Goal: Task Accomplishment & Management: Complete application form

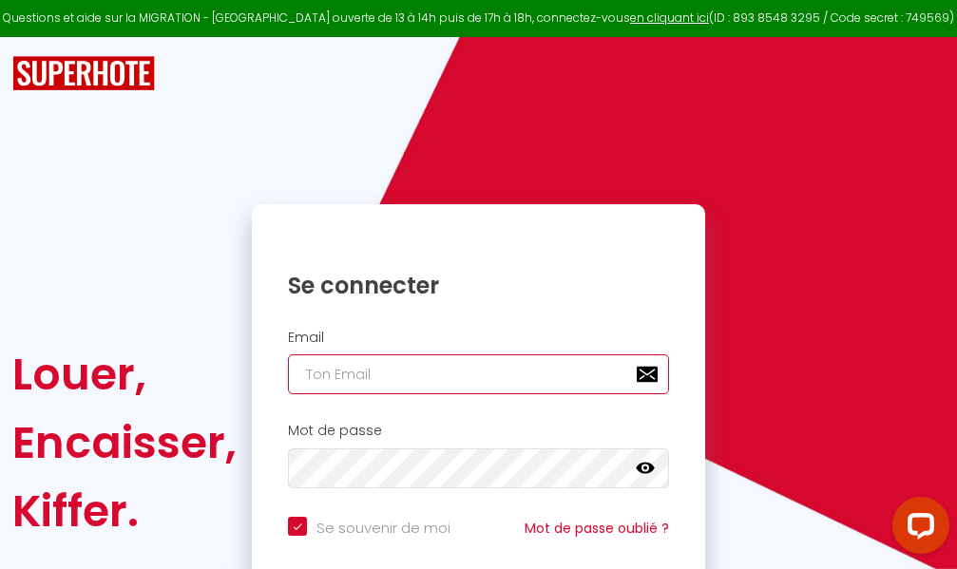
click at [410, 374] on input "email" at bounding box center [478, 374] width 381 height 40
type input "m"
checkbox input "true"
type input "ma"
checkbox input "true"
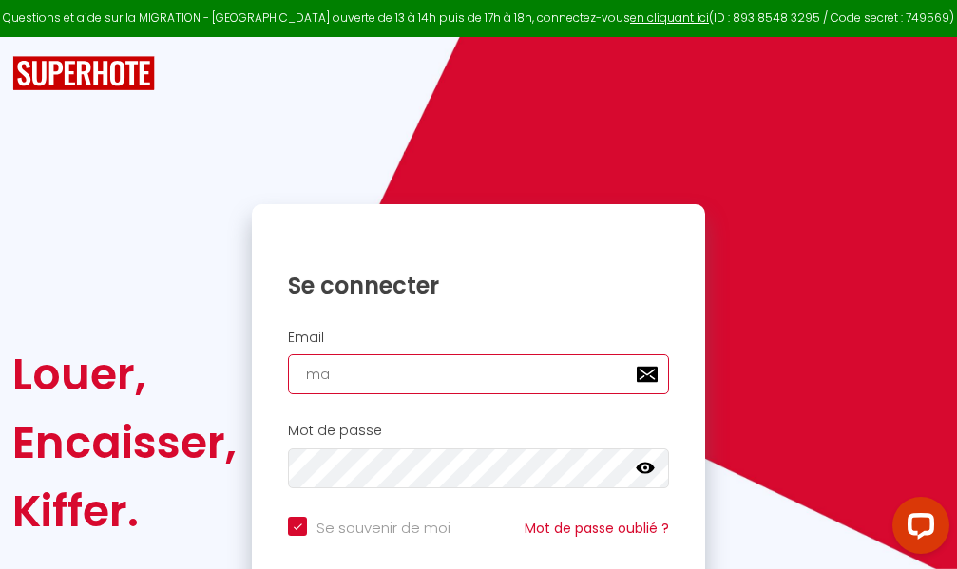
type input "mar"
checkbox input "true"
type input "marc"
checkbox input "true"
type input "marcd"
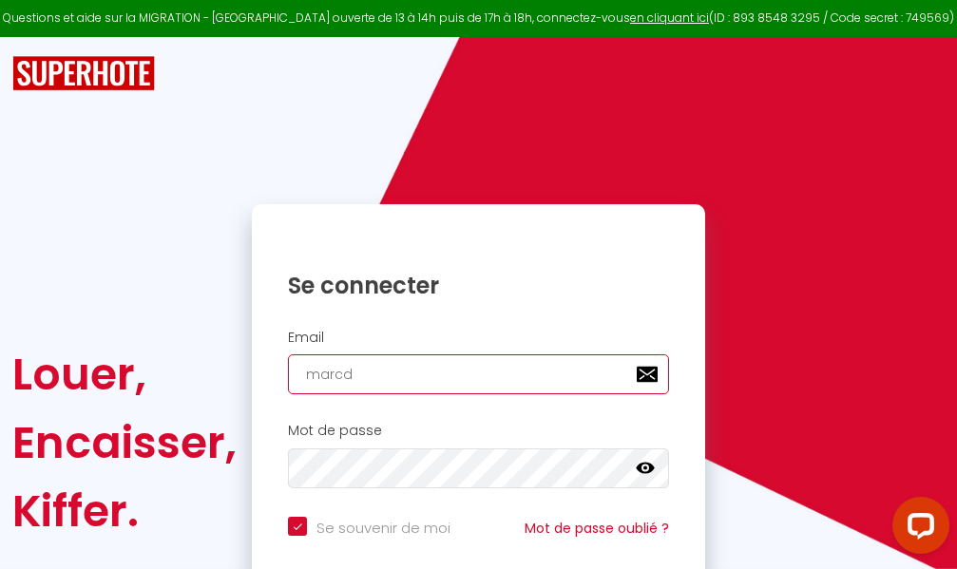
checkbox input "true"
type input "marcdp"
checkbox input "true"
type input "marcdpo"
checkbox input "true"
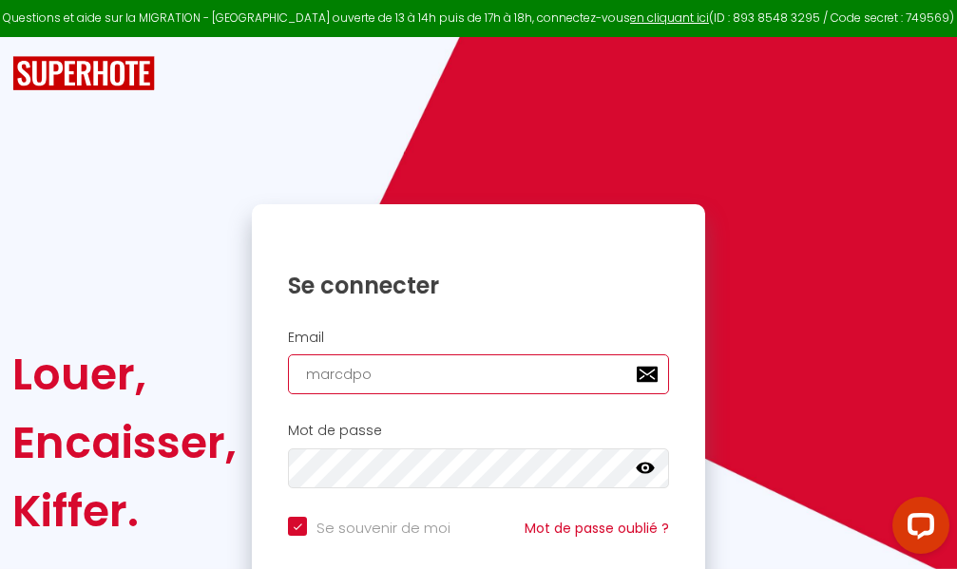
type input "marcdpoz"
checkbox input "true"
type input "marcdpoz."
checkbox input "true"
type input "marcdpoz.l"
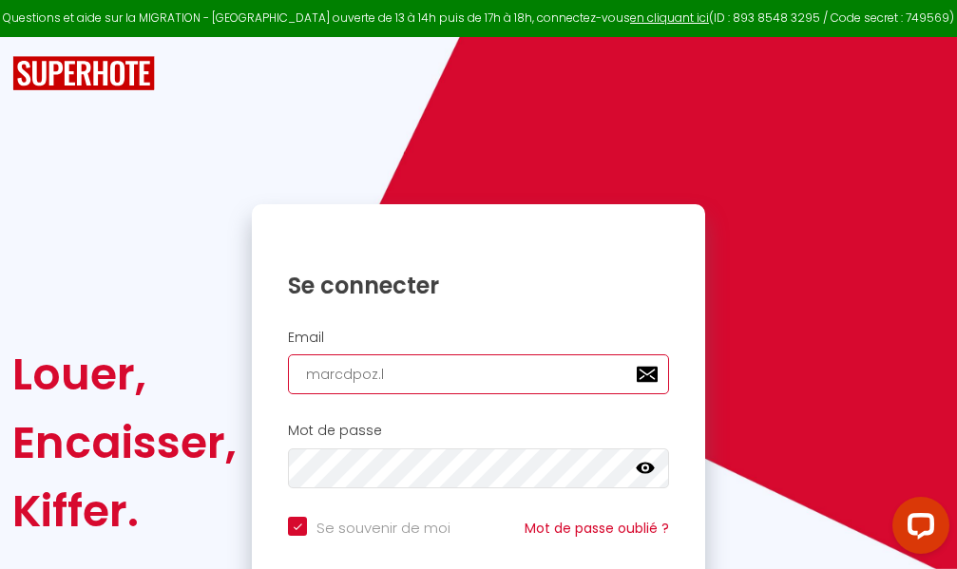
checkbox input "true"
type input "marcdpoz.lo"
checkbox input "true"
type input "marcdpoz.loc"
checkbox input "true"
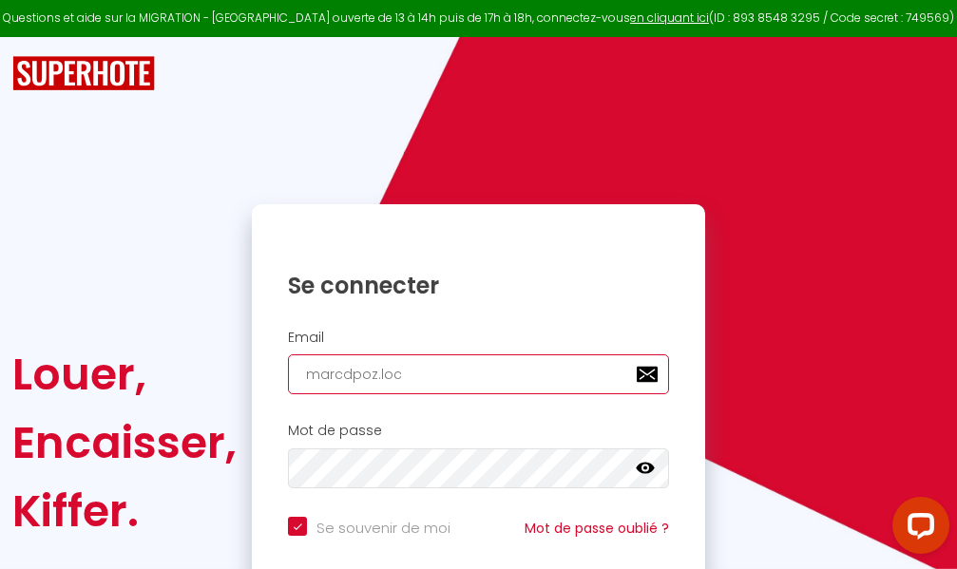
type input "marcdpoz.loca"
checkbox input "true"
type input "marcdpoz.locat"
checkbox input "true"
type input "marcdpoz.locati"
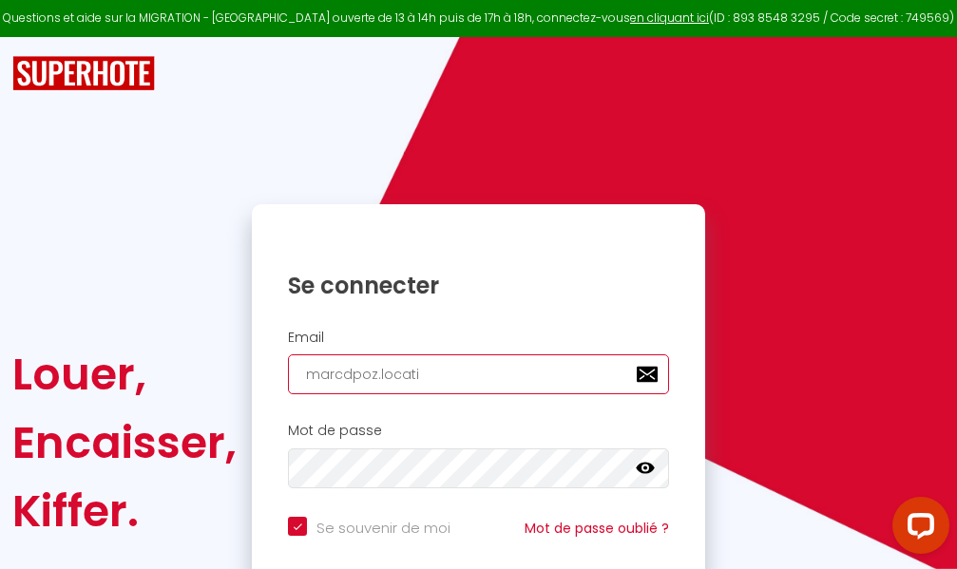
checkbox input "true"
type input "marcdpoz.locatio"
checkbox input "true"
type input "marcdpoz.location"
checkbox input "true"
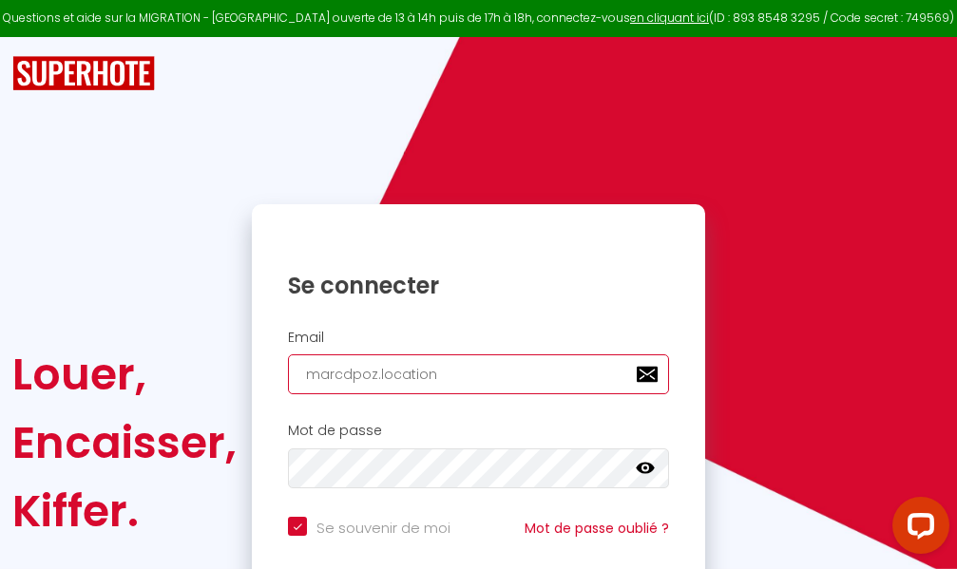
type input "marcdpoz.location@"
checkbox input "true"
type input "marcdpoz.location@g"
checkbox input "true"
type input "marcdpoz.location@gm"
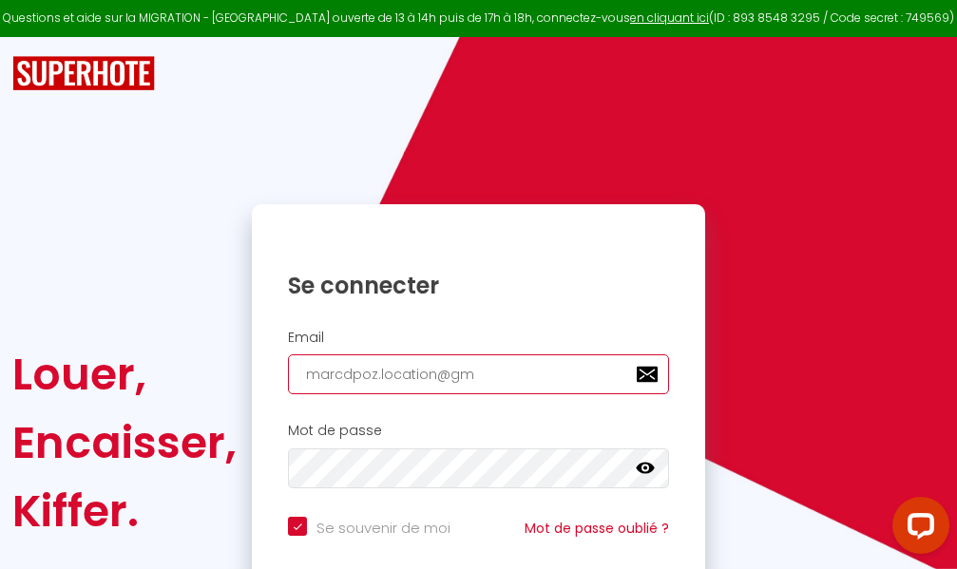
checkbox input "true"
type input "marcdpoz.location@gma"
checkbox input "true"
type input "marcdpoz.location@gmai"
checkbox input "true"
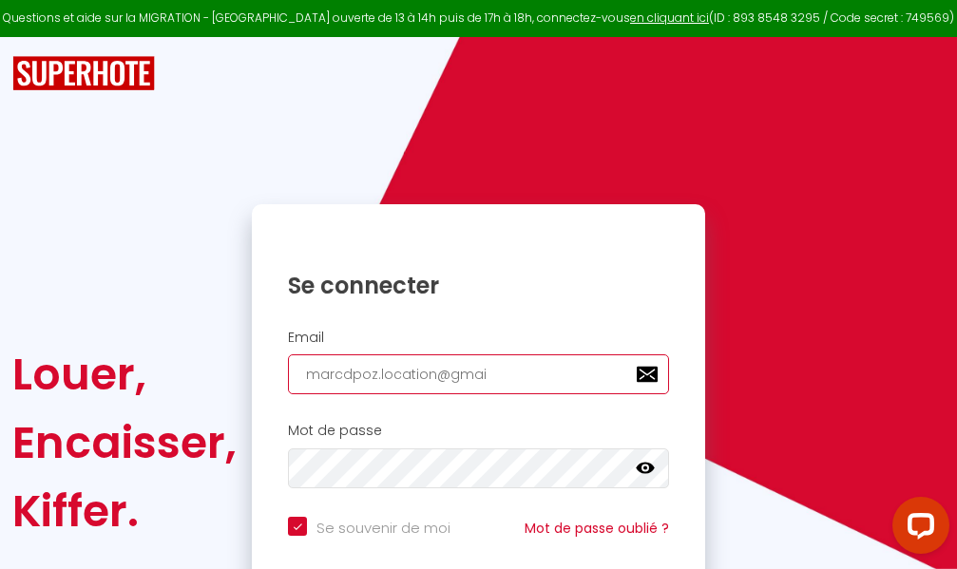
type input "[EMAIL_ADDRESS]"
checkbox input "true"
type input "[EMAIL_ADDRESS]."
checkbox input "true"
type input "marcdpoz.location@gmail.c"
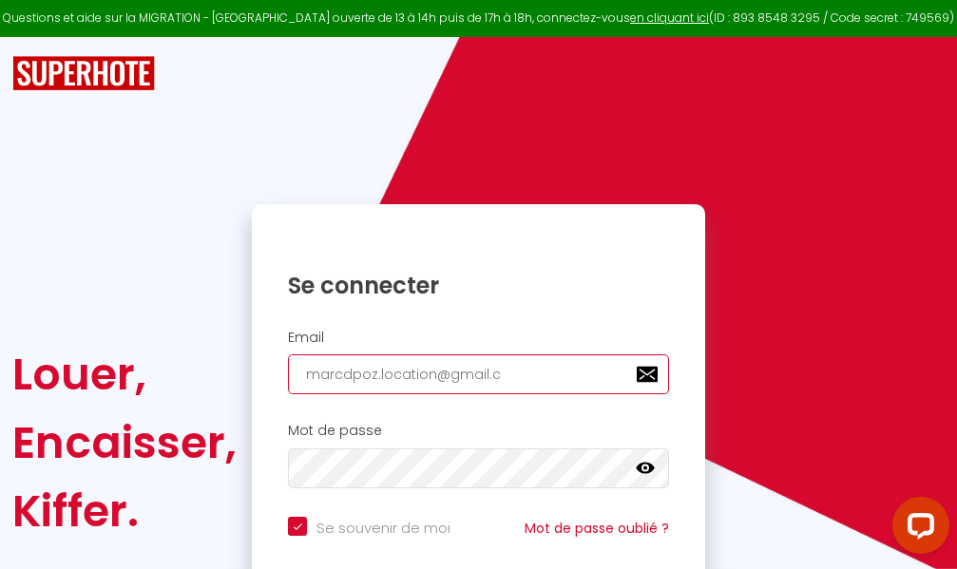
checkbox input "true"
type input "[EMAIL_ADDRESS][DOMAIN_NAME]"
checkbox input "true"
type input "[EMAIL_ADDRESS][DOMAIN_NAME]"
checkbox input "true"
